Goal: Task Accomplishment & Management: Complete application form

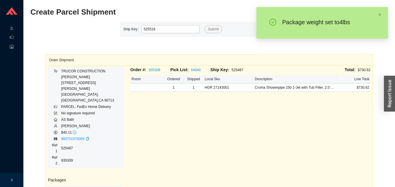
type input "525518"
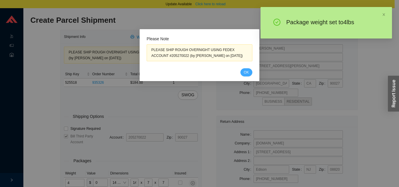
click at [246, 72] on span "OK" at bounding box center [246, 72] width 5 height 6
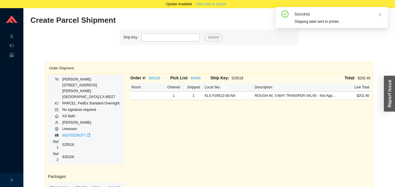
click at [215, 6] on span "Click here to reload" at bounding box center [210, 4] width 30 height 6
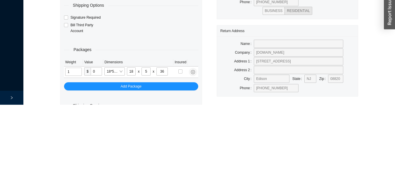
scroll to position [20, 0]
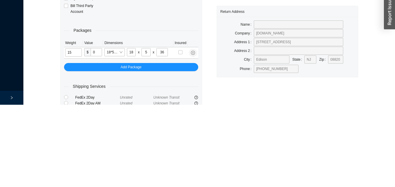
type input "15"
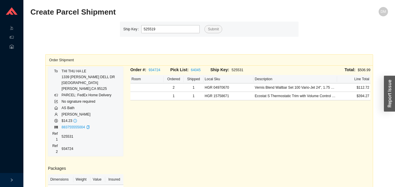
type input "525519"
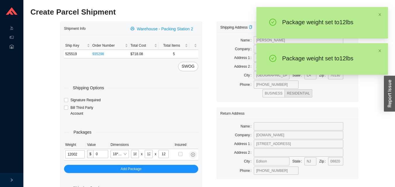
type input "12"
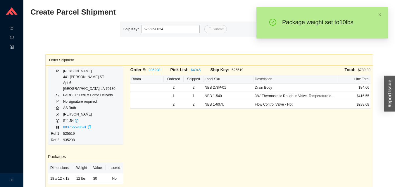
type input "24"
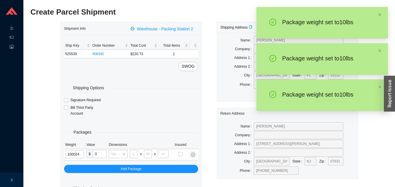
type input "10"
type input "28"
type input "19"
type input "6"
type input "10"
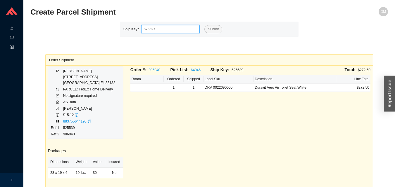
type input "525527"
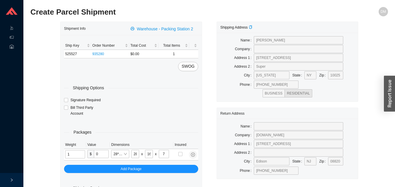
type input "10"
type input "18"
type input "5"
type input "36"
type input "10"
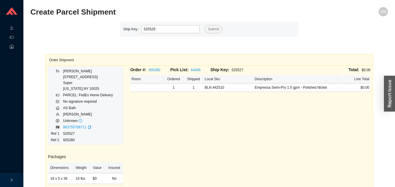
type input "525529"
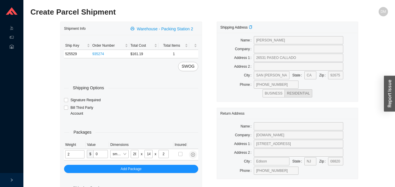
type input "5"
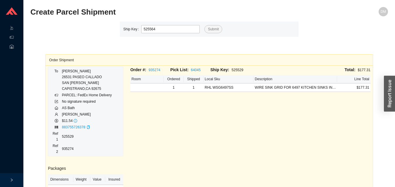
type input "525564"
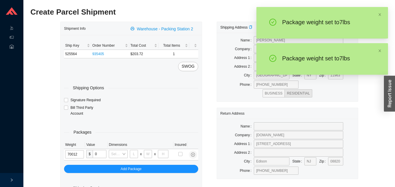
type input "7"
type input "18"
type input "12"
type input "6"
type input "7"
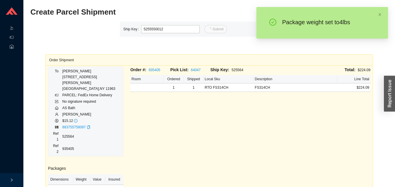
type input "12"
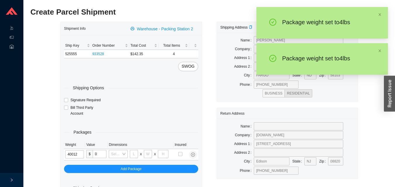
type input "4"
type input "18"
type input "12"
type input "6"
type input "4"
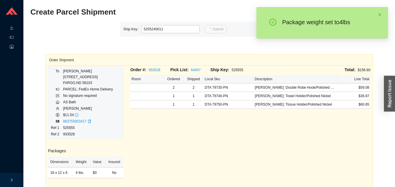
type input "11"
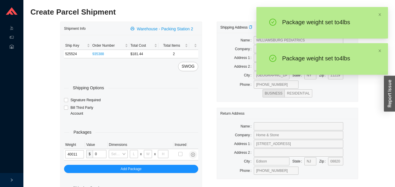
type input "4"
type input "14"
type input "7"
type input "4"
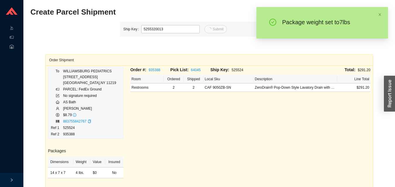
type input "13"
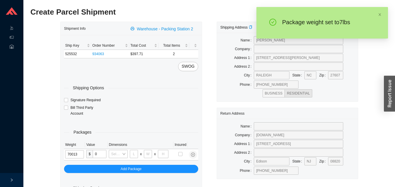
type input "7"
type input "10"
type input "7"
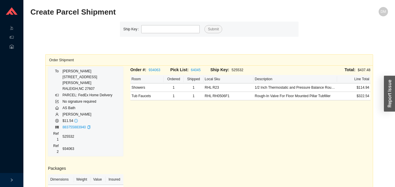
click at [305, 108] on div "Order #: 934063 Pick List: 64045 Ship Key: 525532 Total: $437.48 Room Ordered S…" at bounding box center [250, 161] width 247 height 189
click at [179, 28] on input "tel" at bounding box center [170, 29] width 58 height 8
type input "525530"
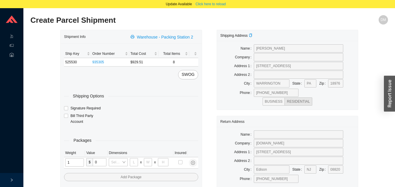
type input "17"
type input "8"
type input "36"
click at [79, 164] on input "tel" at bounding box center [74, 163] width 19 height 8
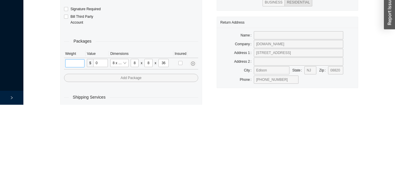
scroll to position [28, 0]
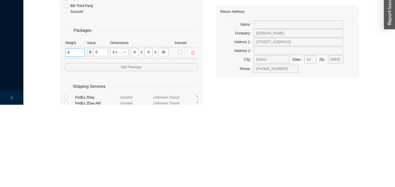
type input "8"
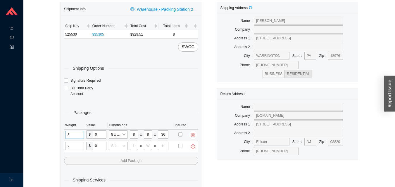
type input "21"
type input "18"
type input "12"
click at [64, 149] on td at bounding box center [75, 146] width 22 height 11
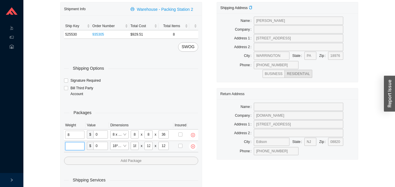
click at [79, 146] on input "tel" at bounding box center [74, 146] width 19 height 8
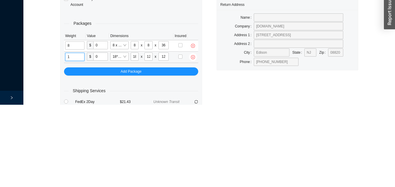
scroll to position [39, 0]
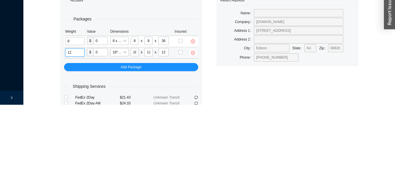
type input "12"
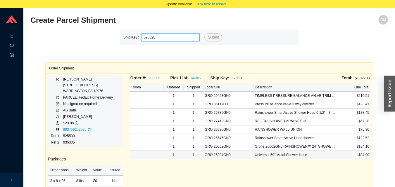
type input "525528"
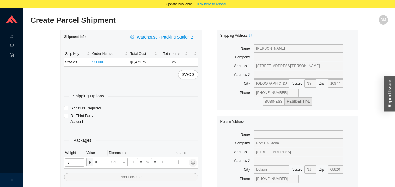
type input "31"
type input "24"
type input "16"
type input "1"
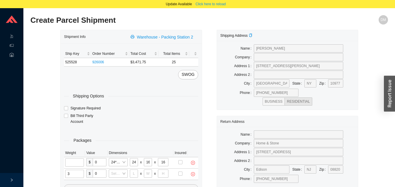
type input "31"
type input "24"
type input "16"
click at [79, 165] on input "tel" at bounding box center [75, 163] width 20 height 8
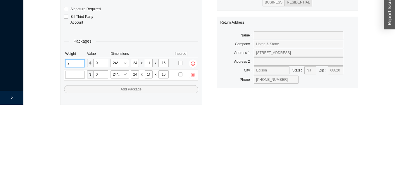
scroll to position [28, 0]
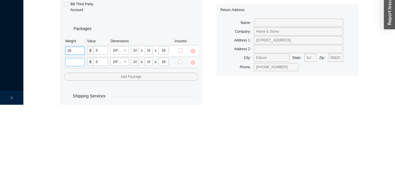
type input "25"
click at [66, 143] on input "tel" at bounding box center [75, 144] width 20 height 8
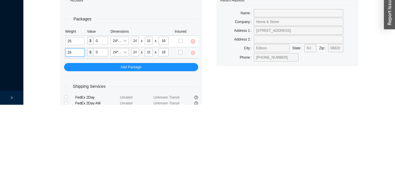
type input "24"
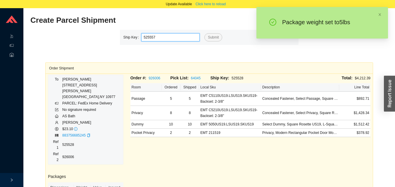
type input "525557"
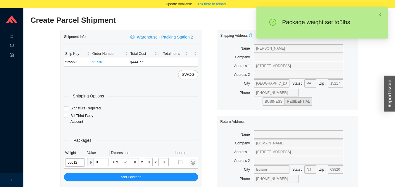
type input "5"
type input "18"
type input "12"
type input "6"
type input "5"
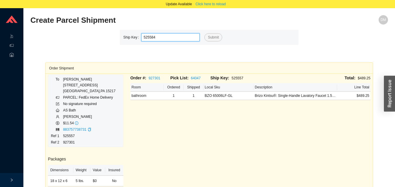
type input "525584"
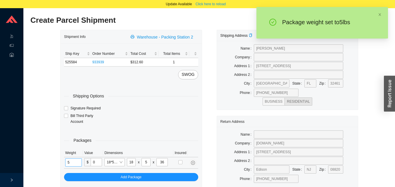
click at [77, 163] on input "5" at bounding box center [73, 163] width 17 height 8
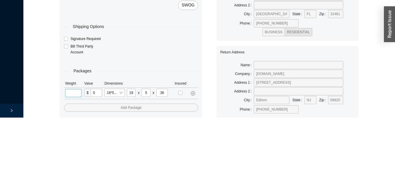
scroll to position [28, 0]
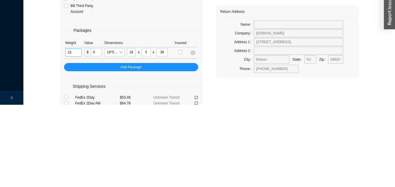
type input "15"
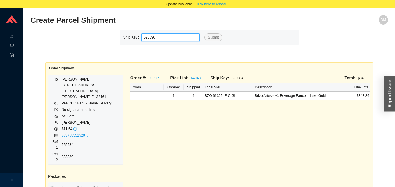
type input "525590"
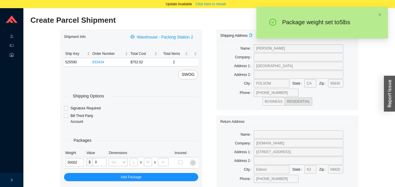
type input "5"
type input "18"
type input "8"
type input "42"
click at [78, 161] on input "5" at bounding box center [73, 163] width 17 height 8
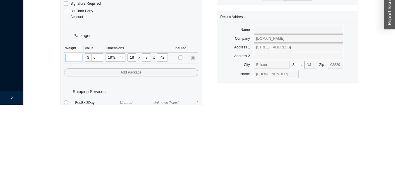
scroll to position [28, 0]
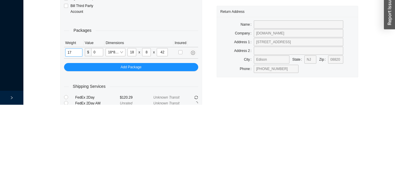
type input "17"
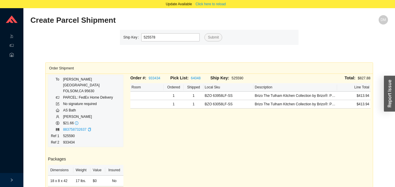
type input "525578"
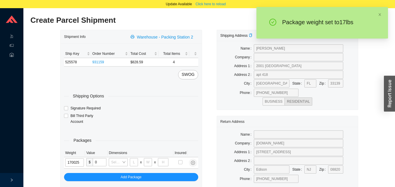
type input "17"
type input "28"
type input "16"
type input "7"
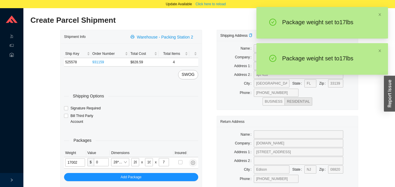
type input "17"
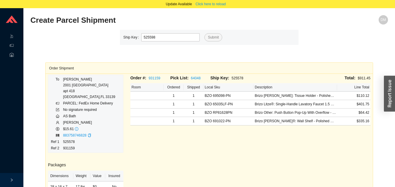
type input "525598"
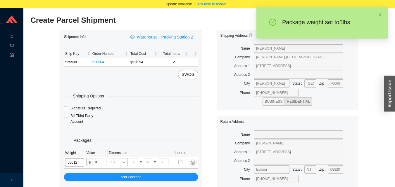
type input "5"
type input "18"
type input "12"
type input "6"
type input "5"
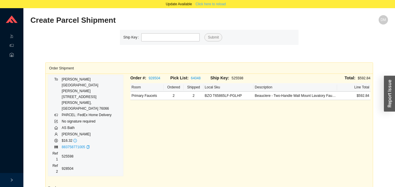
click at [220, 6] on span "Click here to reload" at bounding box center [210, 4] width 30 height 6
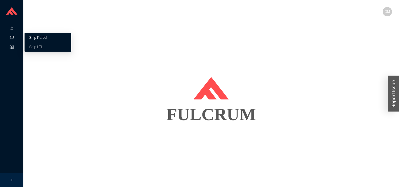
click at [34, 38] on link "Ship Parcel" at bounding box center [38, 38] width 18 height 4
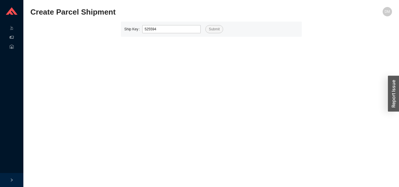
type input "525594"
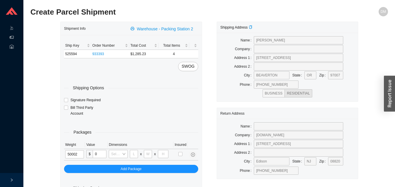
type input "5"
type input "18"
type input "8"
type input "42"
click at [76, 153] on input "5" at bounding box center [73, 154] width 17 height 8
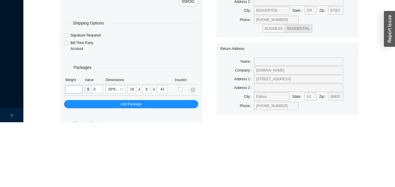
scroll to position [20, 0]
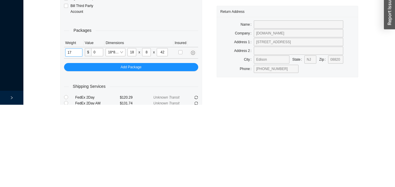
type input "17"
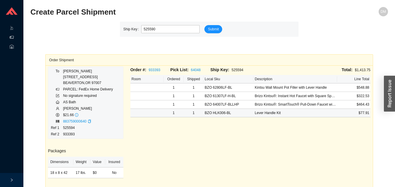
type input "525590"
type input "525599"
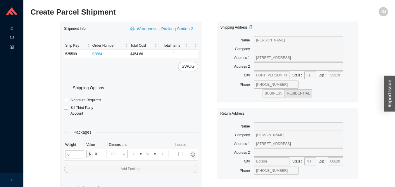
type input "1"
type input "18"
type input "5"
type input "36"
click at [71, 155] on input "tel" at bounding box center [73, 154] width 17 height 8
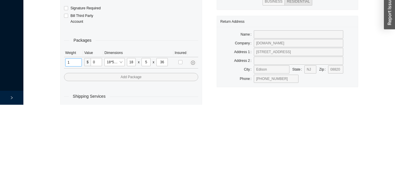
scroll to position [20, 0]
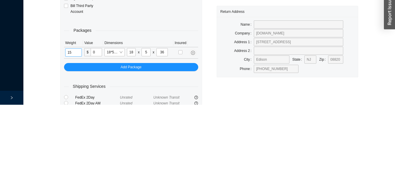
type input "15"
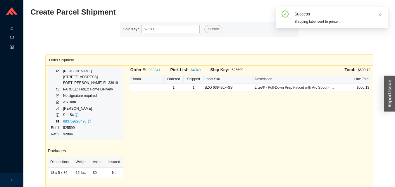
type input "525588"
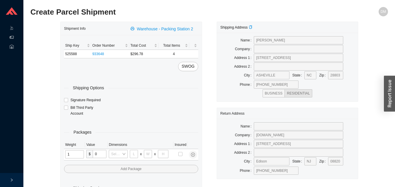
type input "17"
type input "8"
type input "36"
click at [70, 154] on input "tel" at bounding box center [74, 154] width 19 height 8
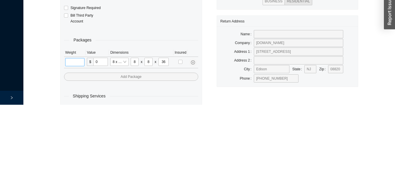
scroll to position [20, 0]
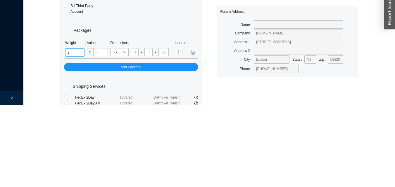
type input "9"
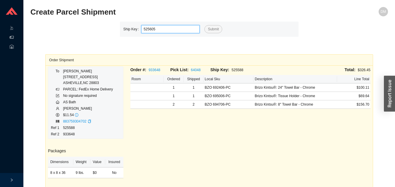
type input "525605"
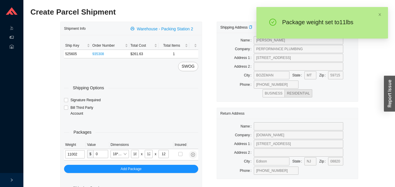
type input "11"
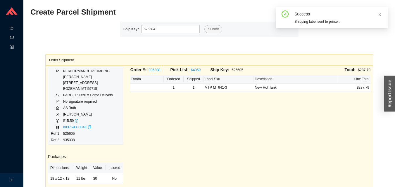
type input "525604"
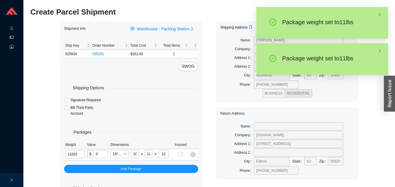
type input "11"
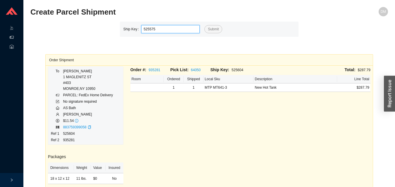
type input "525575"
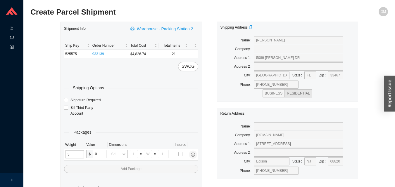
type input "30"
type input "26"
type input "20"
type input "12"
click at [78, 155] on input "tel" at bounding box center [75, 154] width 20 height 8
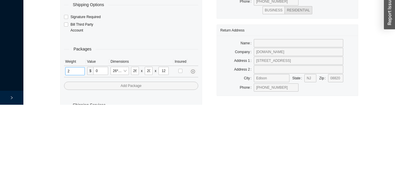
scroll to position [20, 0]
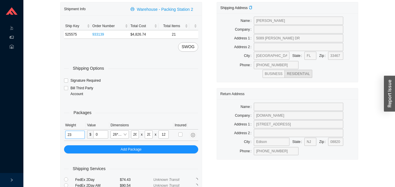
type input "23"
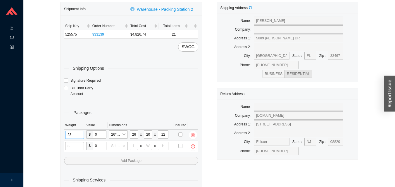
type input "31"
type input "24"
type input "16"
click at [77, 143] on input "tel" at bounding box center [75, 146] width 20 height 8
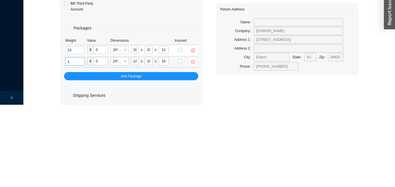
scroll to position [31, 0]
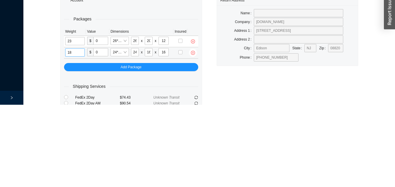
type input "18"
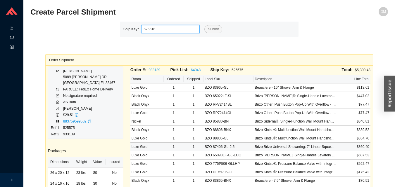
type input "525516"
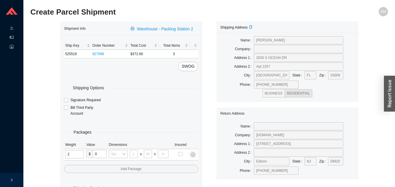
type input "20"
type input "33"
type input "9"
type input "44"
click at [71, 153] on input "tel" at bounding box center [73, 154] width 17 height 8
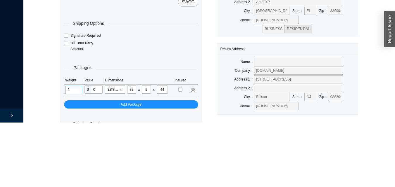
scroll to position [20, 0]
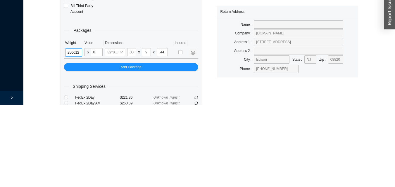
type input "25"
type input "18"
type input "12"
type input "6"
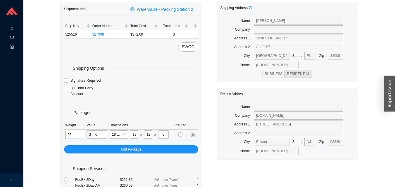
click at [81, 134] on input "25" at bounding box center [74, 135] width 19 height 8
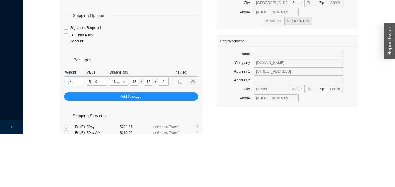
type input "2"
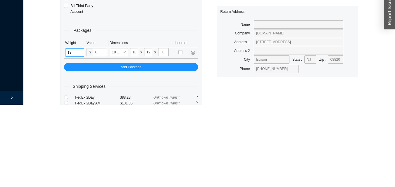
type input "1"
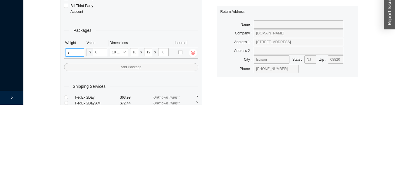
type input "8"
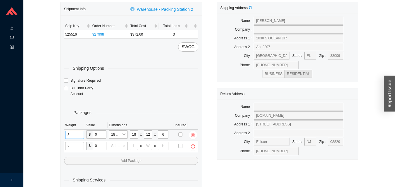
type input "20"
type input "33"
type input "9"
type input "44"
click at [72, 147] on input "tel" at bounding box center [73, 146] width 17 height 8
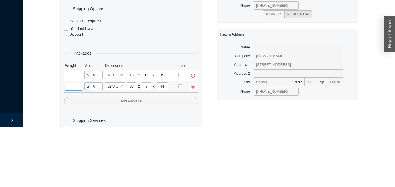
scroll to position [31, 0]
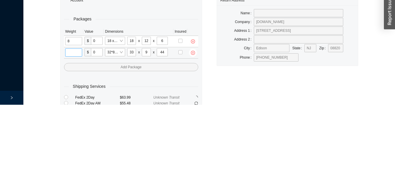
type input "5"
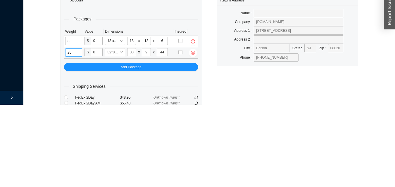
type input "25"
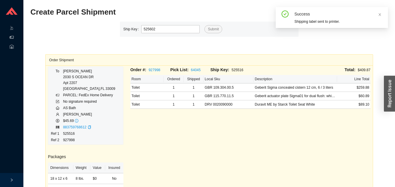
type input "525602"
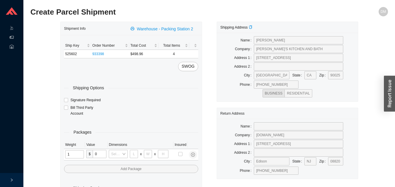
type input "11"
type input "14"
type input "7"
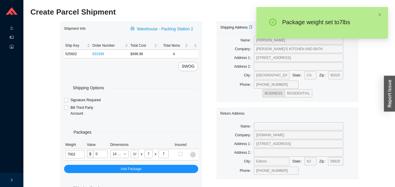
type input "7"
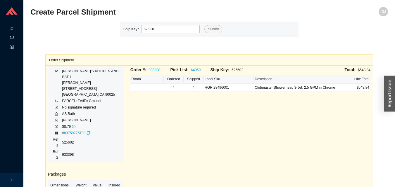
type input "525610"
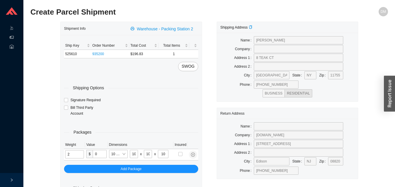
type input "5"
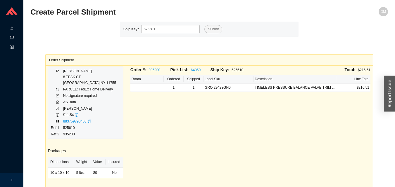
type input "525601"
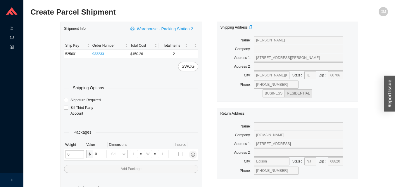
type input "1"
type input "18"
type input "5"
type input "36"
click at [76, 155] on input "tel" at bounding box center [73, 154] width 17 height 8
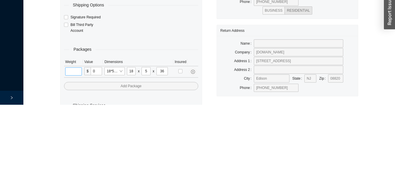
scroll to position [20, 0]
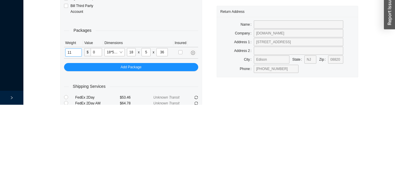
type input "11"
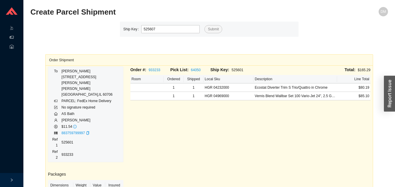
type input "525607"
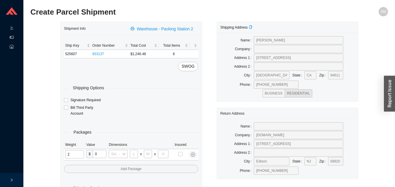
type input "21"
type input "18"
type input "12"
click at [78, 152] on input "tel" at bounding box center [75, 154] width 20 height 8
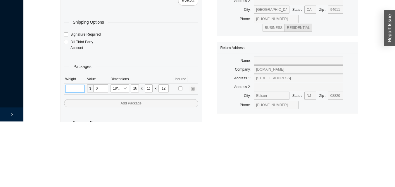
type input "1"
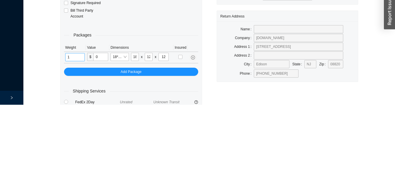
scroll to position [20, 0]
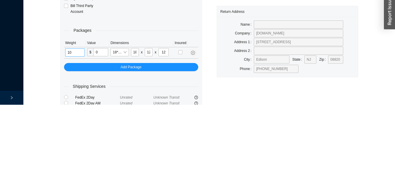
type input "10"
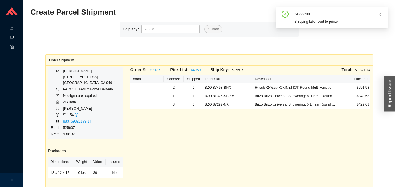
type input "525572"
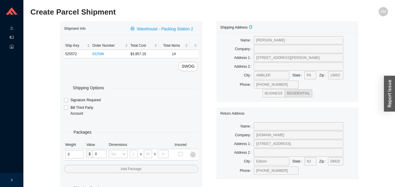
type input "30"
type input "26"
type input "20"
type input "12"
type input "1"
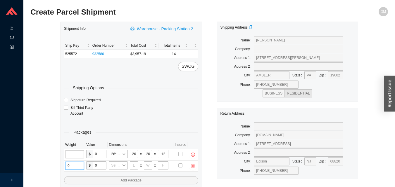
type input "1"
type input "18"
type input "5"
type input "36"
click at [77, 156] on input "tel" at bounding box center [73, 154] width 17 height 8
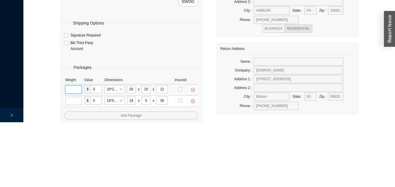
scroll to position [20, 0]
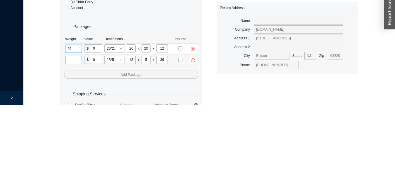
type input "25"
click at [71, 143] on input "tel" at bounding box center [73, 142] width 17 height 8
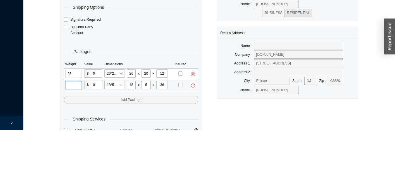
scroll to position [31, 0]
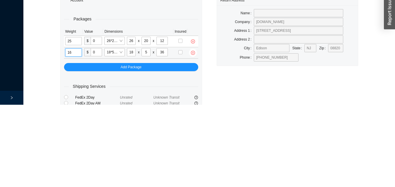
type input "16"
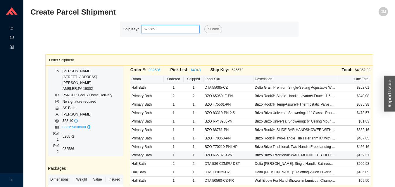
type input "525569"
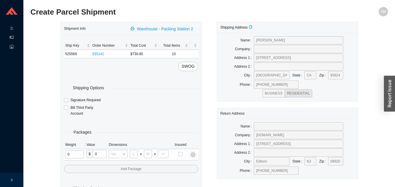
type input "2"
type input "18"
type input "8"
type input "42"
click at [74, 155] on input "tel" at bounding box center [73, 154] width 17 height 8
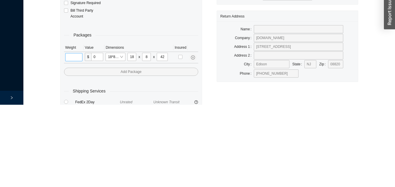
scroll to position [20, 0]
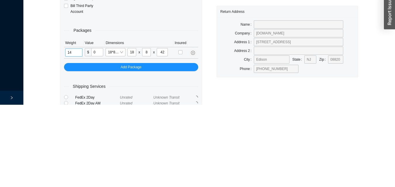
type input "14"
